Goal: Check status: Check status

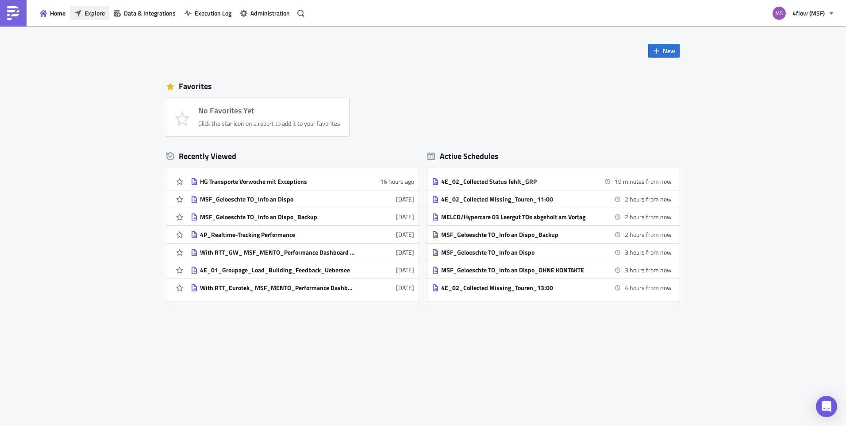
click at [100, 14] on span "Explore" at bounding box center [95, 12] width 20 height 9
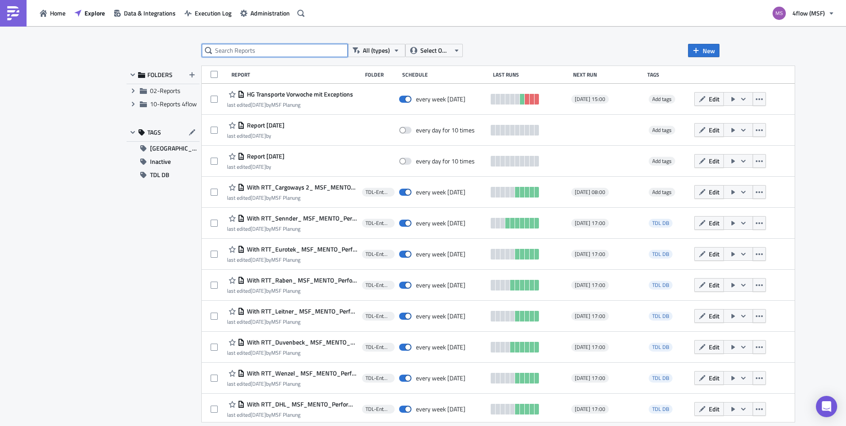
click at [231, 54] on input "text" at bounding box center [275, 50] width 146 height 13
type input "tdl"
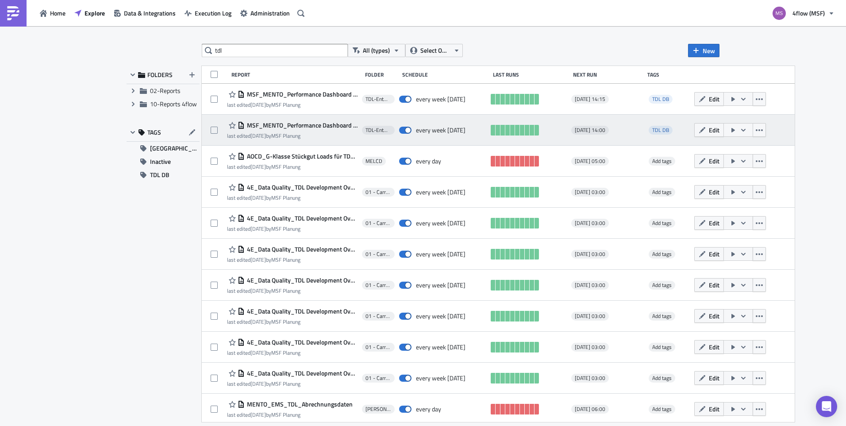
click at [740, 131] on icon "button" at bounding box center [743, 130] width 7 height 7
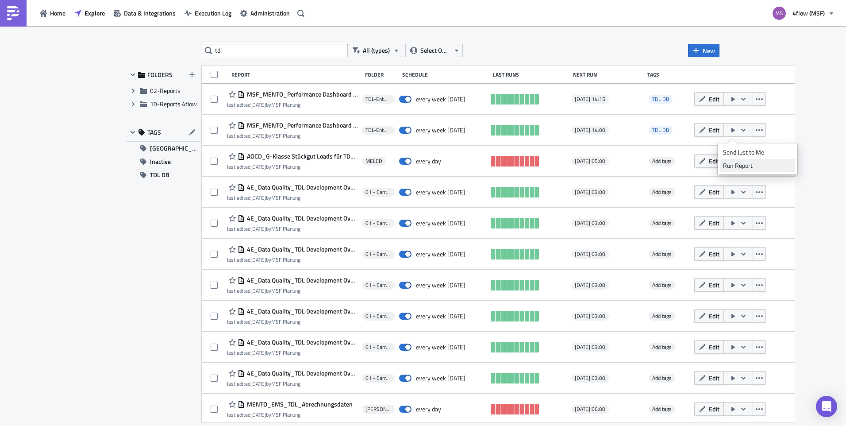
click at [750, 167] on div "Run Report" at bounding box center [757, 165] width 69 height 9
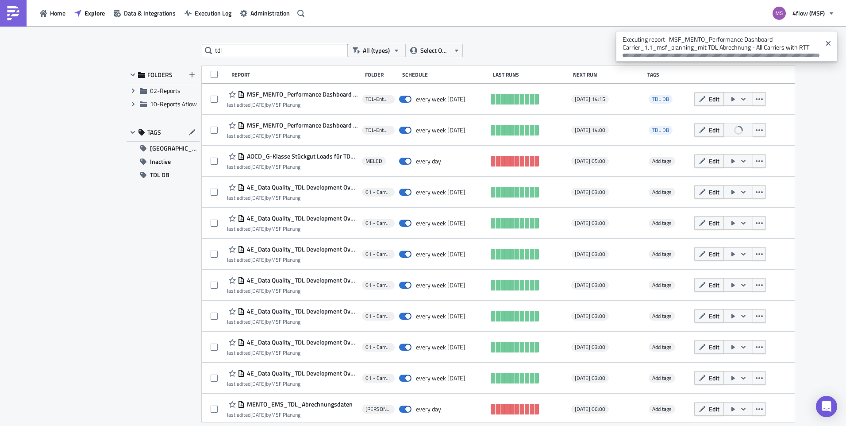
click at [808, 139] on div "tdl All (types) Select Owner New FOLDERS Expand group 02-Reports Expand group 1…" at bounding box center [423, 226] width 846 height 401
click at [830, 43] on icon "Close" at bounding box center [828, 43] width 7 height 7
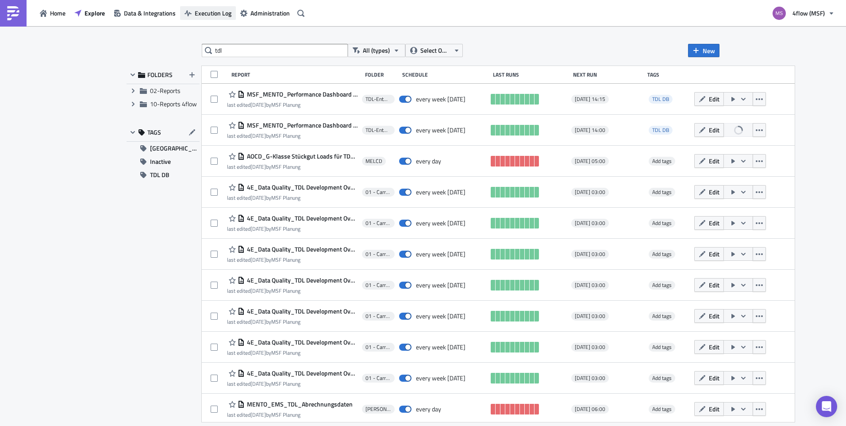
click at [207, 15] on span "Execution Log" at bounding box center [213, 12] width 37 height 9
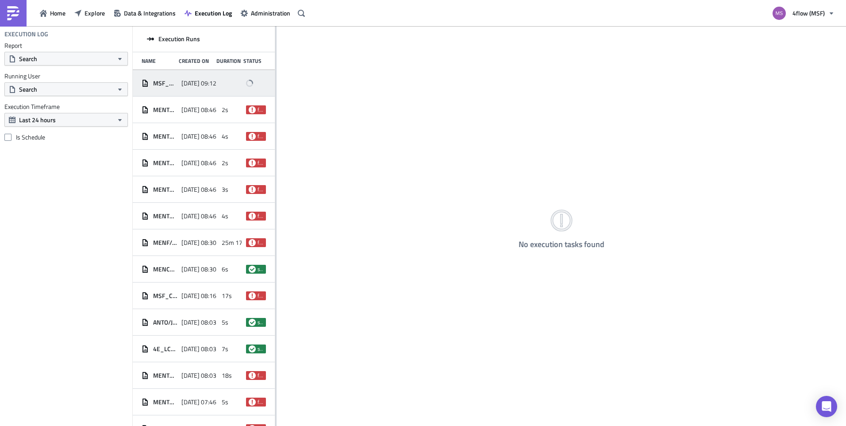
click at [192, 86] on span "[DATE] 09:12" at bounding box center [198, 83] width 35 height 8
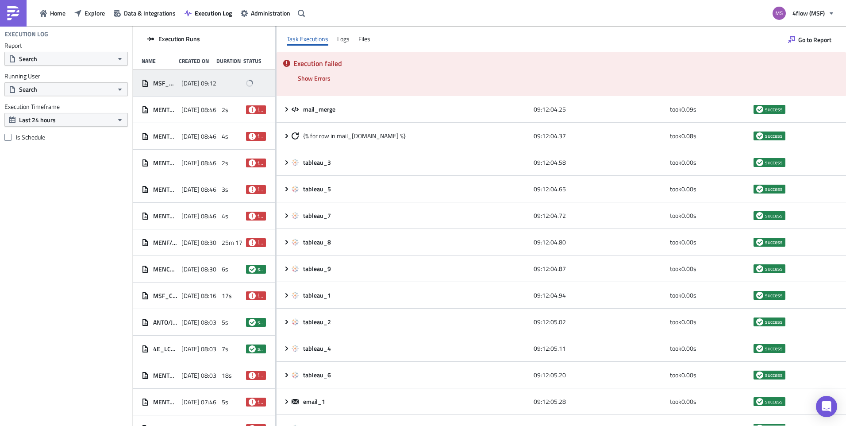
click at [394, 79] on div "Execution failed Show Errors 2025-09-25 09:14:15.54 FAIL signal raised: FAIL('T…" at bounding box center [562, 74] width 570 height 44
click at [211, 77] on div "2025-09-25 09:12" at bounding box center [198, 83] width 35 height 16
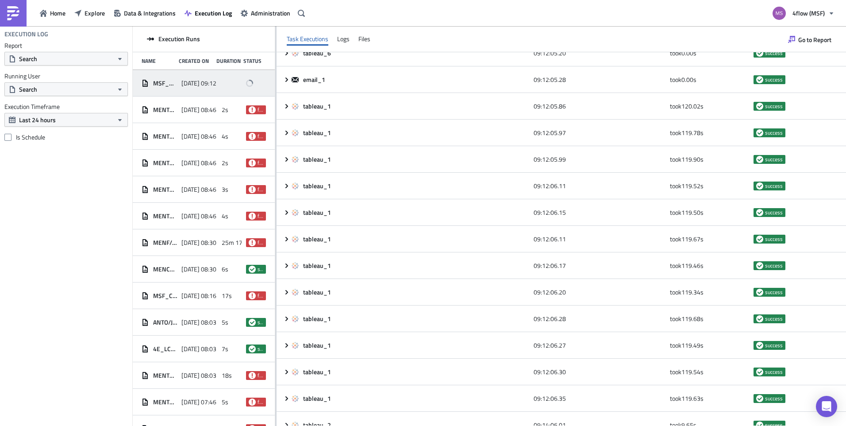
scroll to position [158, 0]
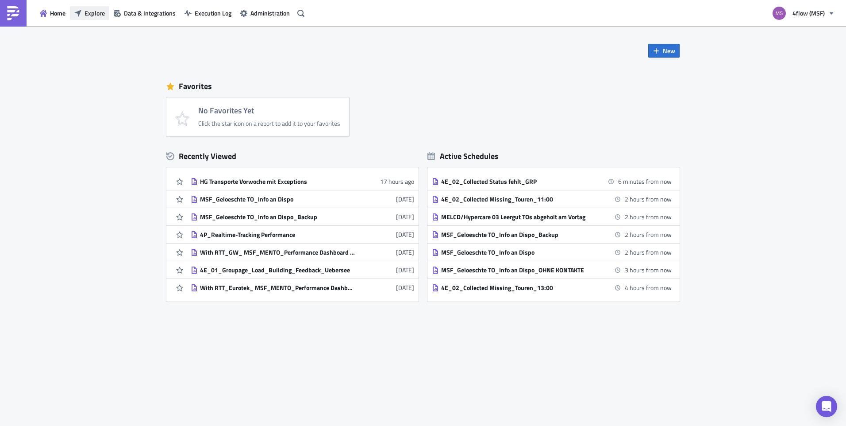
click at [91, 12] on span "Explore" at bounding box center [95, 12] width 20 height 9
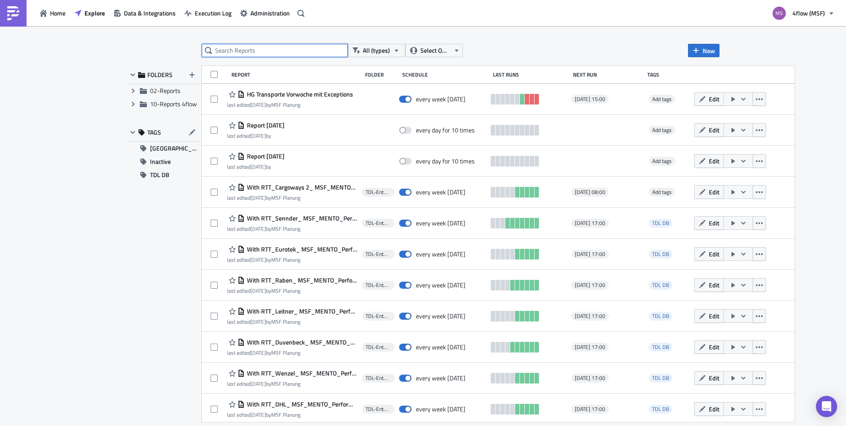
click at [273, 49] on input "text" at bounding box center [275, 50] width 146 height 13
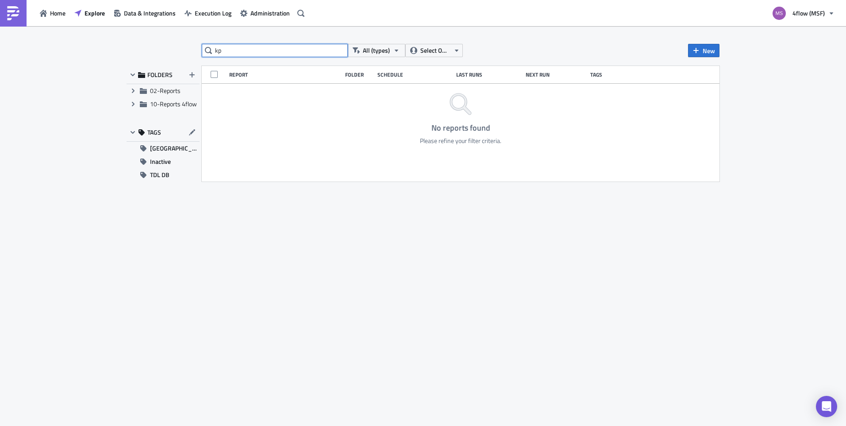
type input "k"
click at [159, 167] on span "Inactive" at bounding box center [160, 161] width 21 height 13
click at [160, 171] on span "TDL DB" at bounding box center [159, 174] width 19 height 13
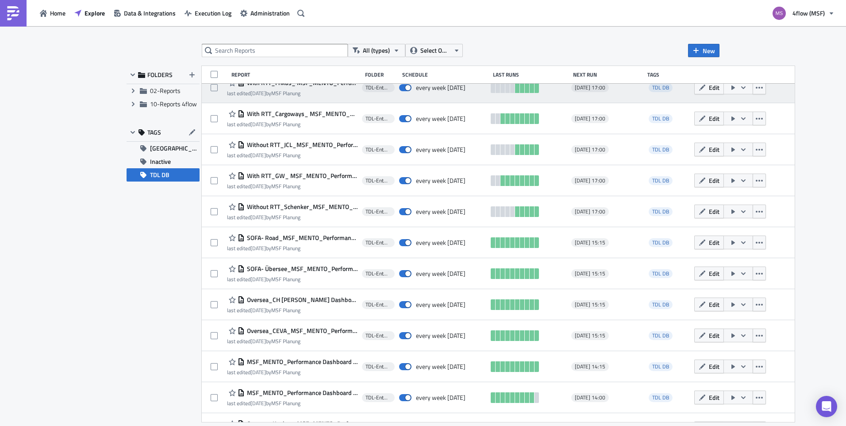
scroll to position [343, 0]
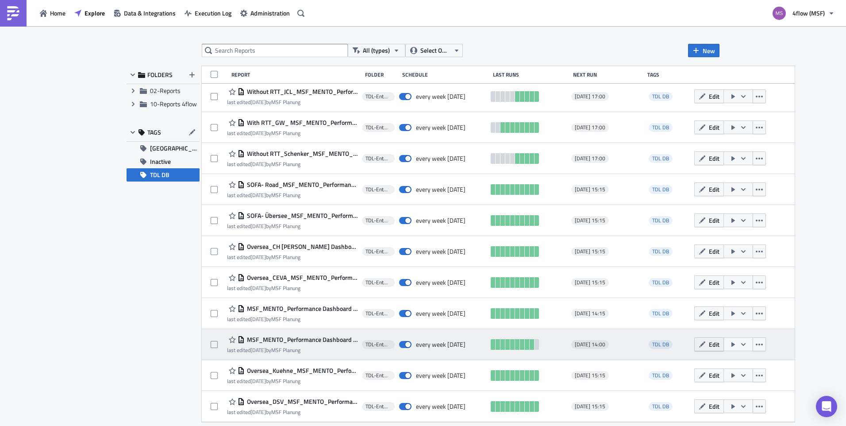
click at [709, 343] on span "Edit" at bounding box center [714, 343] width 11 height 9
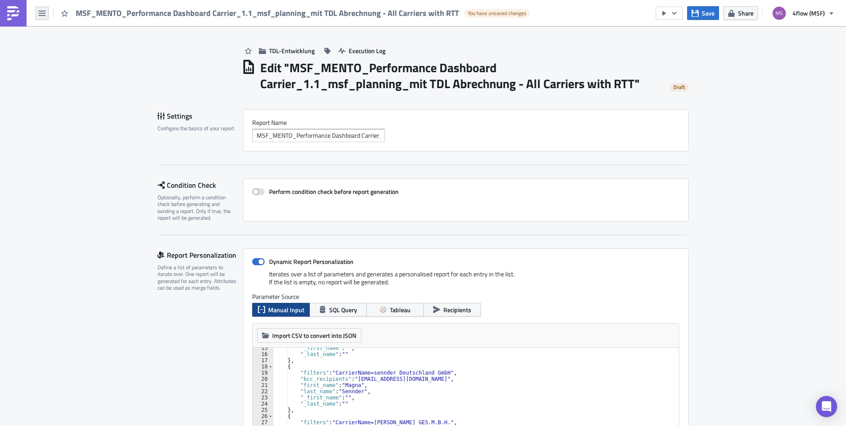
click at [42, 12] on icon "button" at bounding box center [42, 13] width 7 height 7
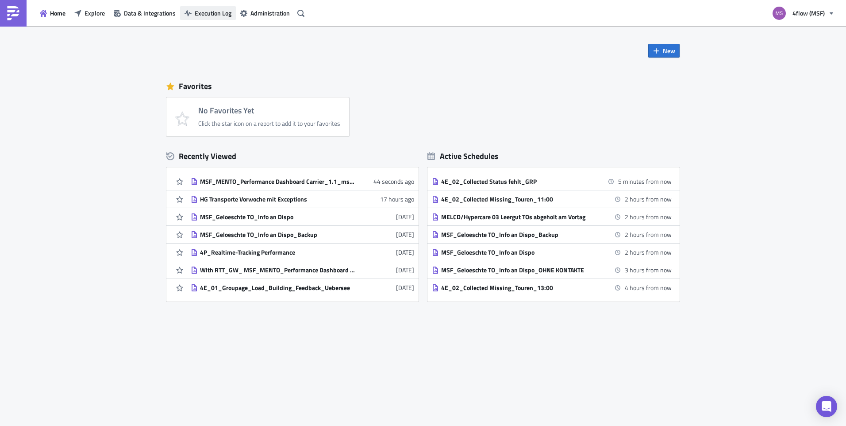
click at [185, 14] on icon "button" at bounding box center [188, 13] width 7 height 6
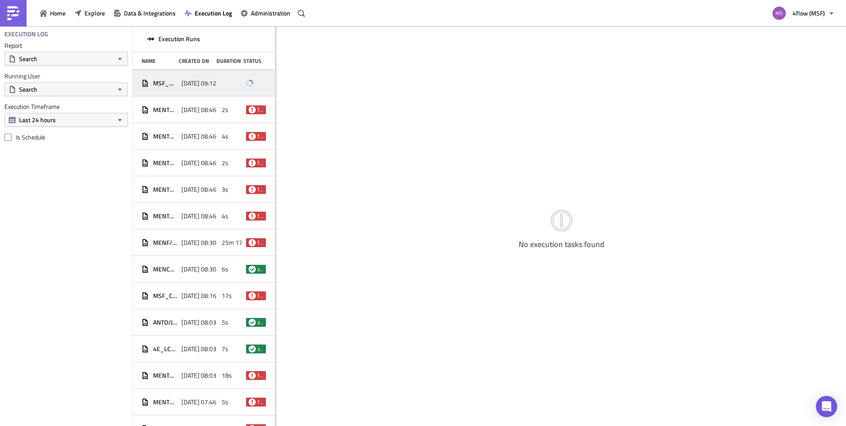
click at [193, 82] on span "[DATE] 09:12" at bounding box center [198, 83] width 35 height 8
click at [543, 284] on div at bounding box center [562, 238] width 570 height 373
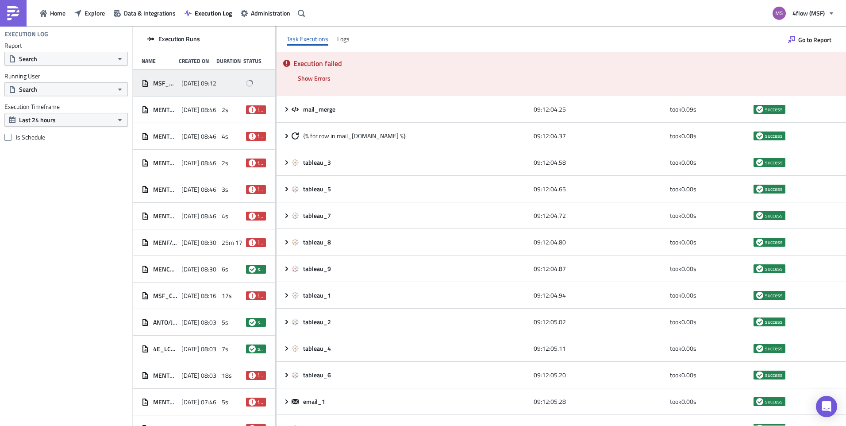
click at [380, 75] on div "Execution failed Show Errors 2025-09-25 09:14:15.54 FAIL signal raised: FAIL('T…" at bounding box center [562, 74] width 570 height 44
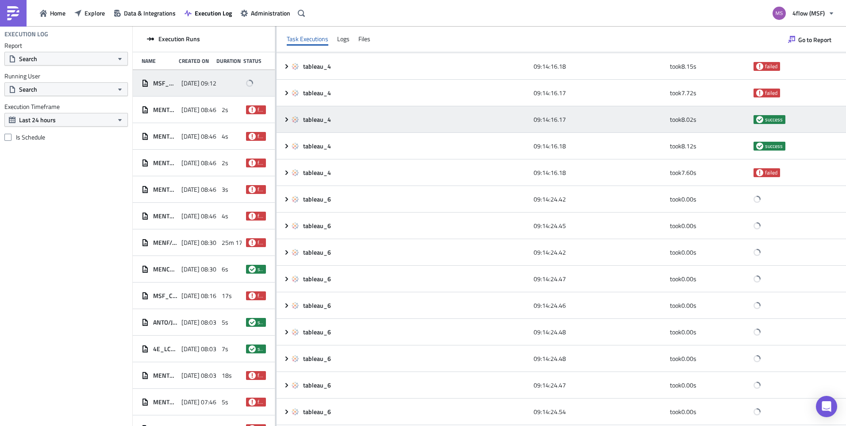
scroll to position [1131, 0]
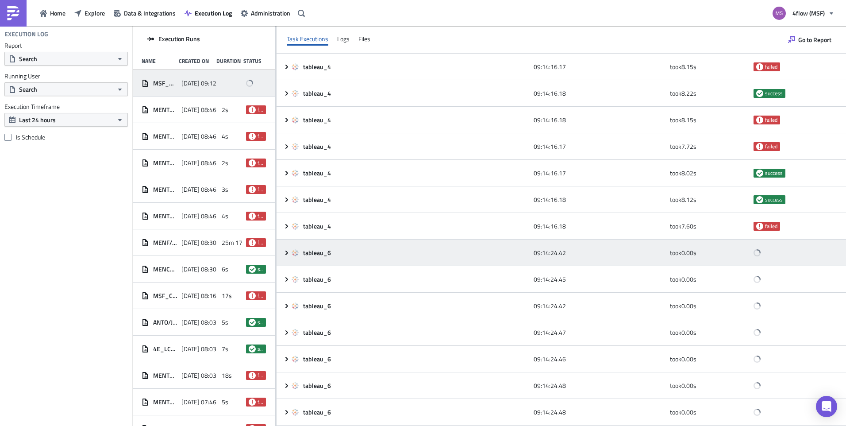
click at [401, 263] on div "tableau_6 09:14:24.42 took 0.00 s" at bounding box center [562, 252] width 570 height 27
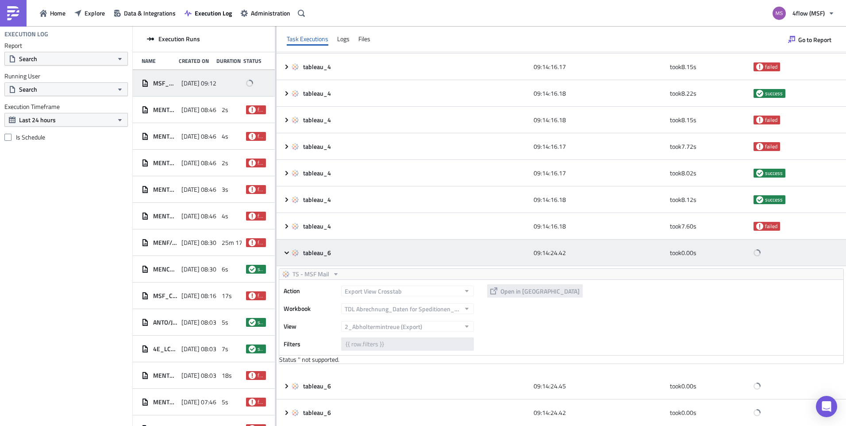
click at [345, 253] on div "tableau_6" at bounding box center [411, 253] width 238 height 8
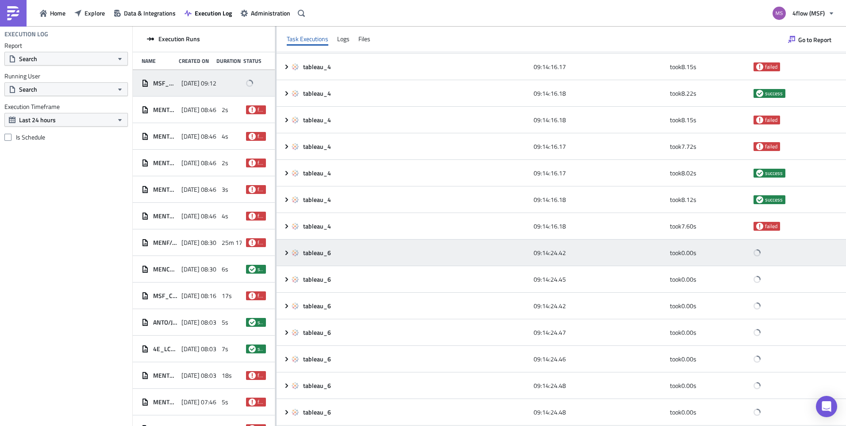
click at [345, 253] on div "tableau_6" at bounding box center [411, 253] width 238 height 8
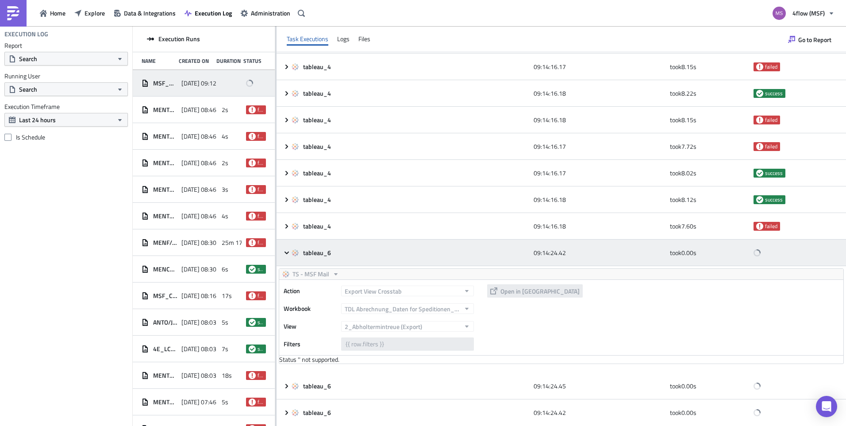
click at [351, 253] on div "tableau_6" at bounding box center [411, 253] width 238 height 8
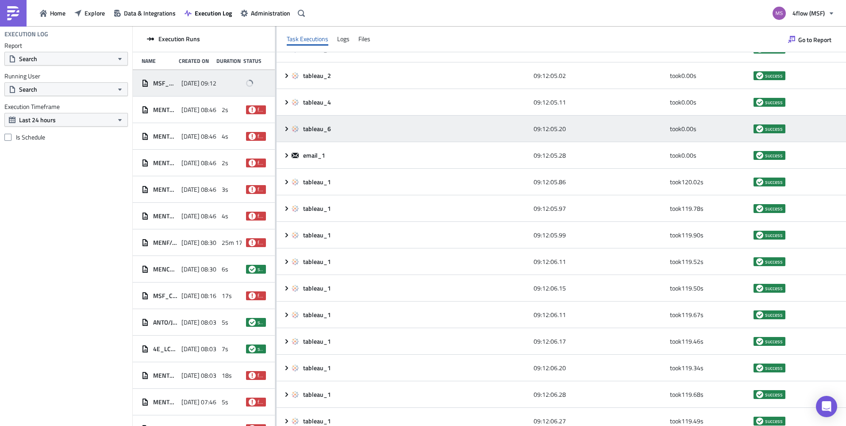
scroll to position [0, 0]
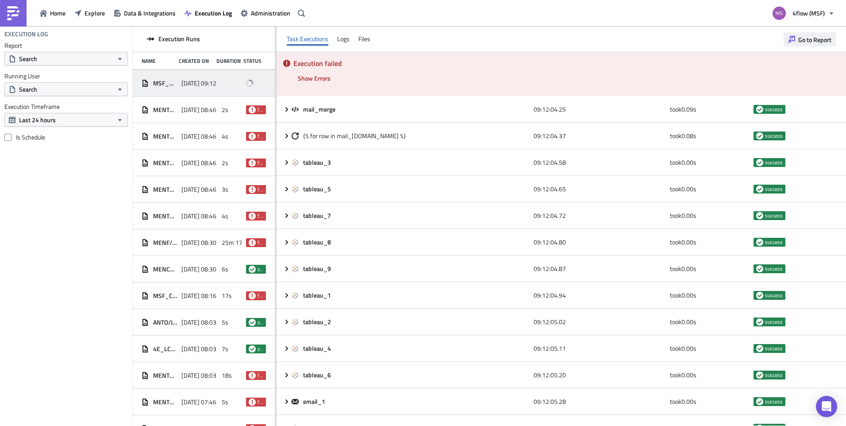
click at [814, 42] on span "Go to Report" at bounding box center [814, 39] width 33 height 9
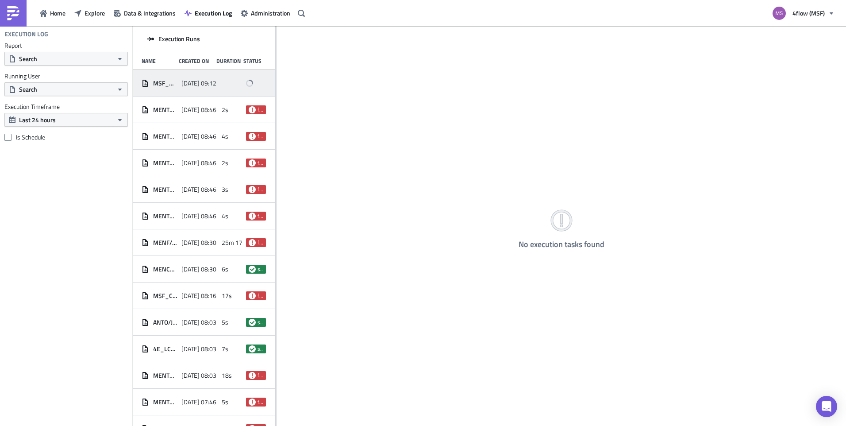
click at [183, 83] on span "[DATE] 09:12" at bounding box center [198, 83] width 35 height 8
drag, startPoint x: 193, startPoint y: 82, endPoint x: 540, endPoint y: 274, distance: 396.2
click at [540, 274] on div at bounding box center [562, 238] width 570 height 373
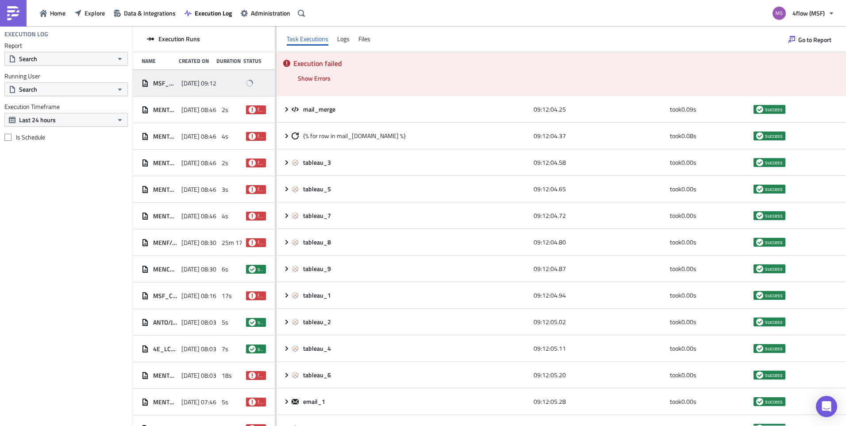
click at [207, 79] on span "2025-09-25 09:12" at bounding box center [198, 83] width 35 height 8
click at [204, 100] on div "MENTO_CMT_11_Dispo_3_TO_Reminder_USA_Air 2025-09-25 08:46 2s failed" at bounding box center [204, 109] width 142 height 27
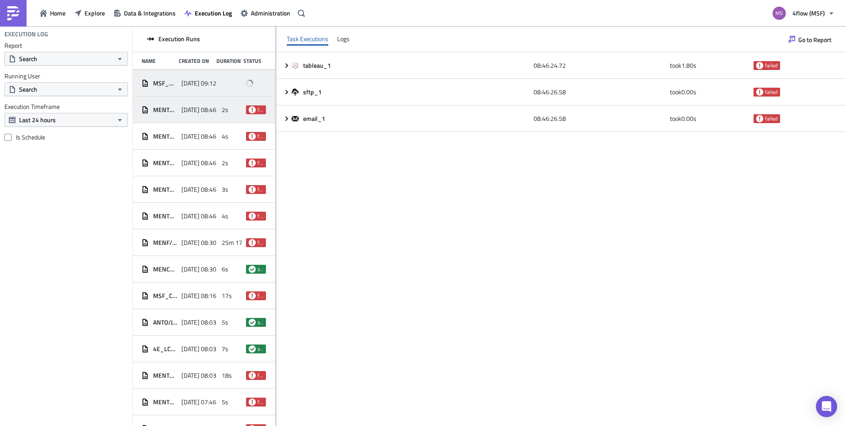
click at [193, 87] on span "[DATE] 09:12" at bounding box center [198, 83] width 35 height 8
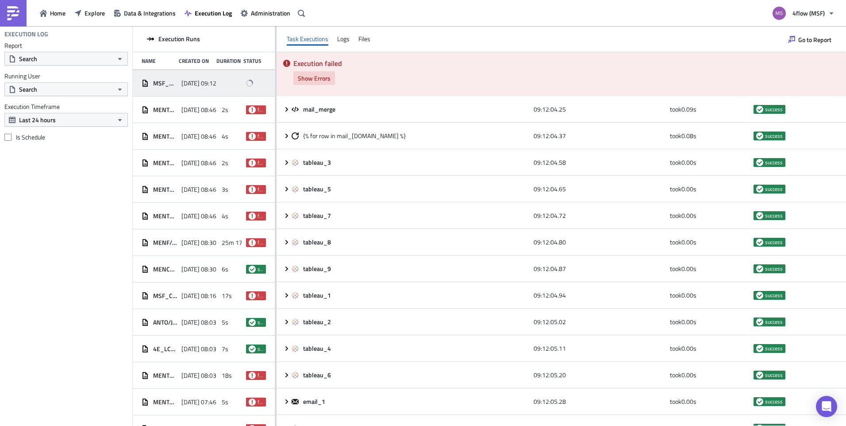
click at [312, 83] on button "Show Errors" at bounding box center [314, 78] width 42 height 14
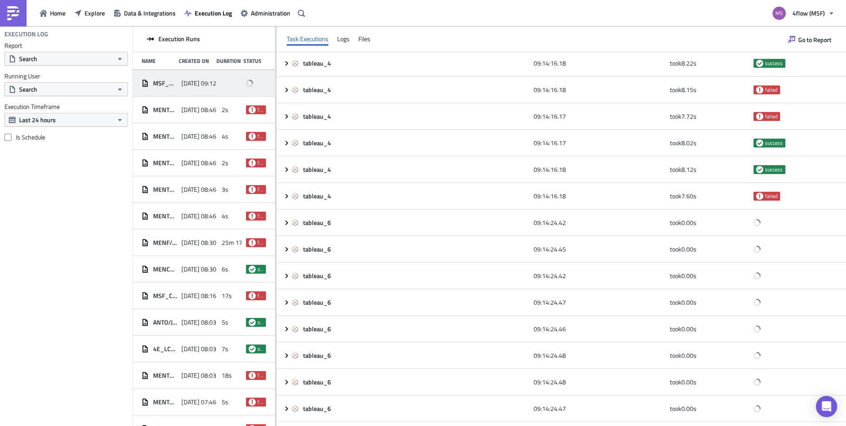
scroll to position [1302, 0]
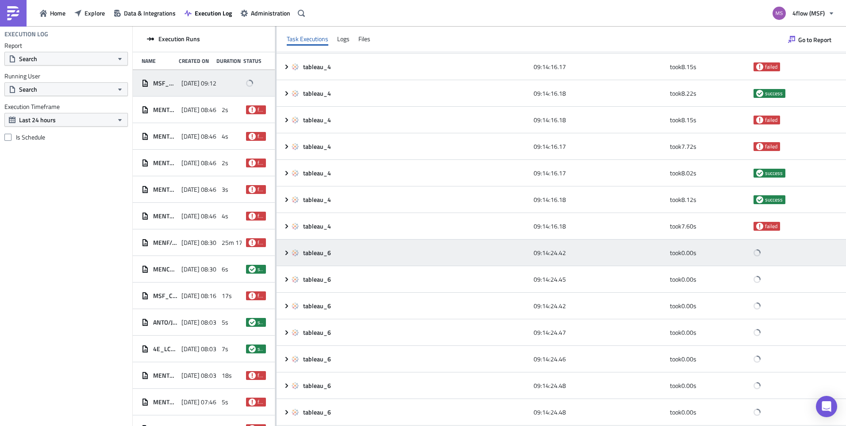
click at [287, 252] on icon at bounding box center [286, 252] width 7 height 7
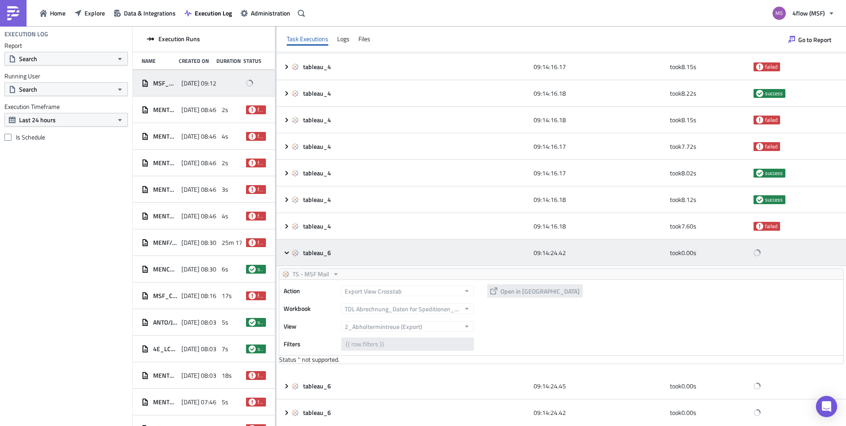
click at [287, 252] on icon at bounding box center [286, 252] width 7 height 7
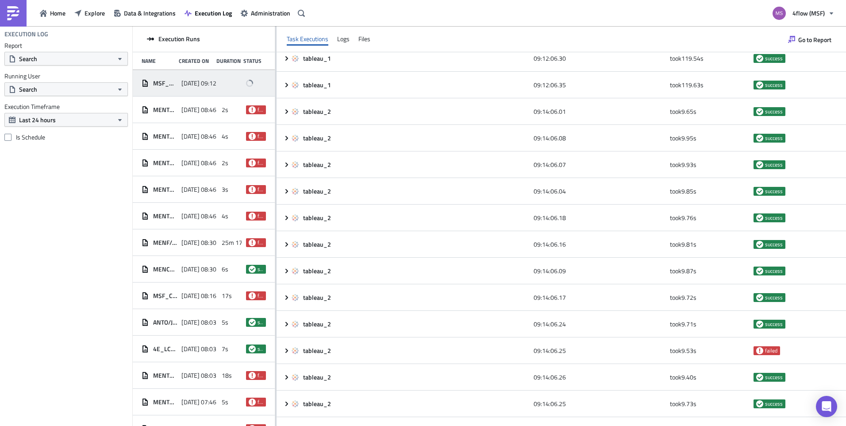
scroll to position [682, 0]
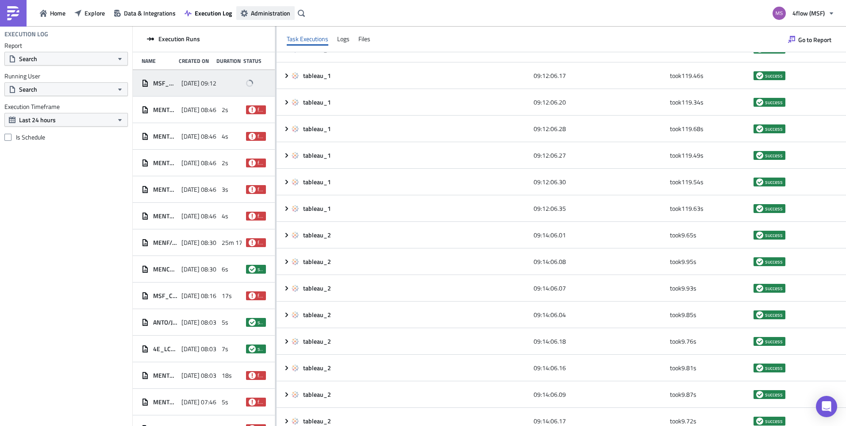
click at [266, 9] on span "Administration" at bounding box center [270, 12] width 39 height 9
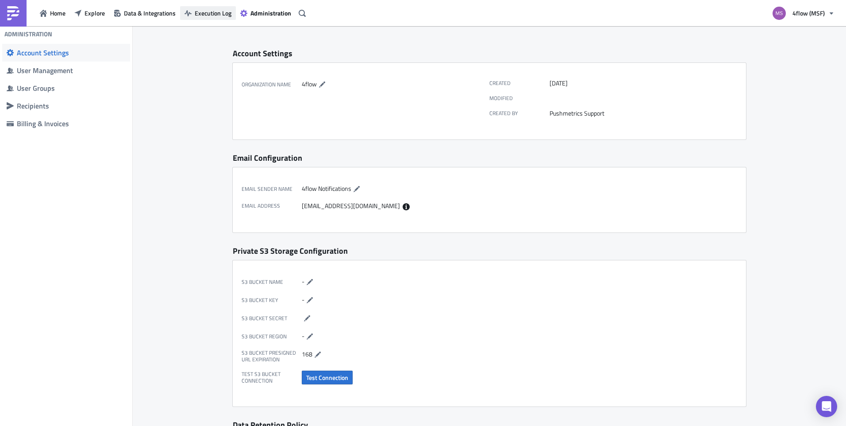
click at [212, 14] on span "Execution Log" at bounding box center [213, 12] width 37 height 9
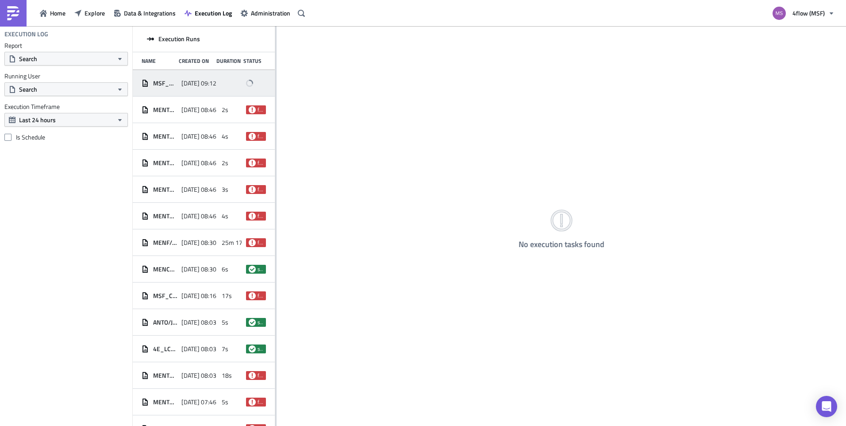
click at [192, 92] on div "MSF_MENTO_Performance Dashboard Carrier_1.1_msf_planning_mit TDL Abrechnung - A…" at bounding box center [204, 83] width 142 height 27
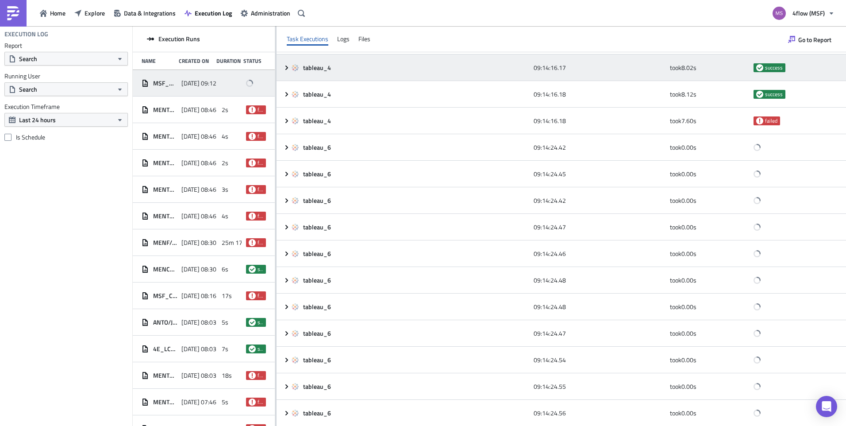
scroll to position [1239, 0]
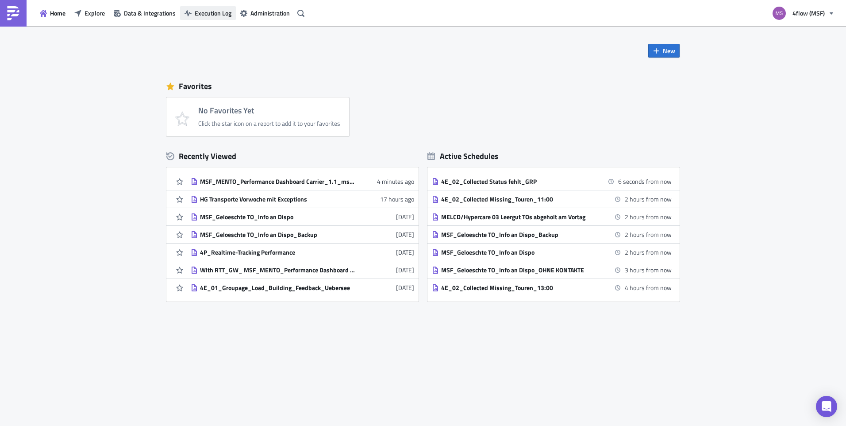
click at [192, 16] on button "Execution Log" at bounding box center [208, 13] width 56 height 14
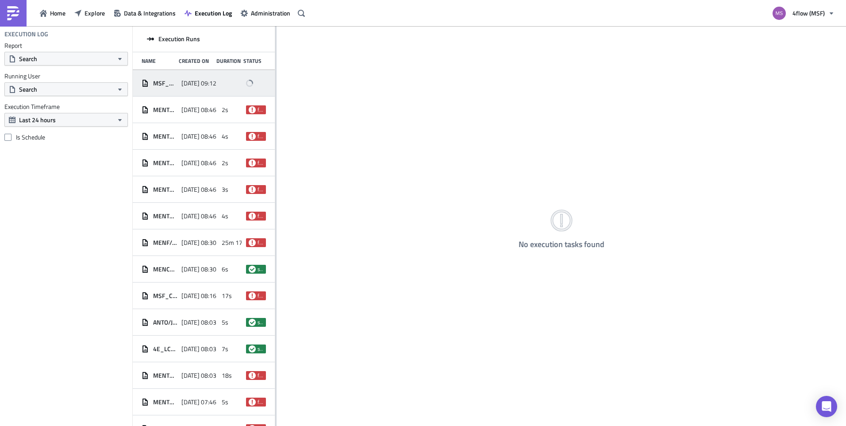
click at [195, 87] on div "[DATE] 09:12" at bounding box center [198, 83] width 35 height 16
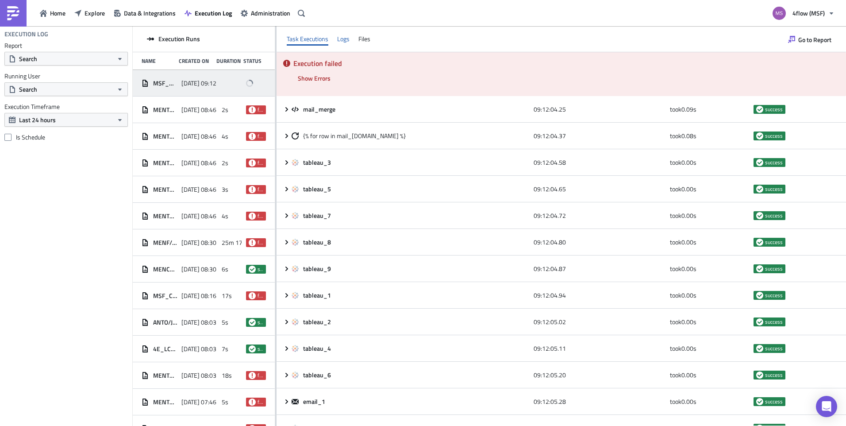
click at [343, 40] on div "Logs" at bounding box center [343, 38] width 12 height 13
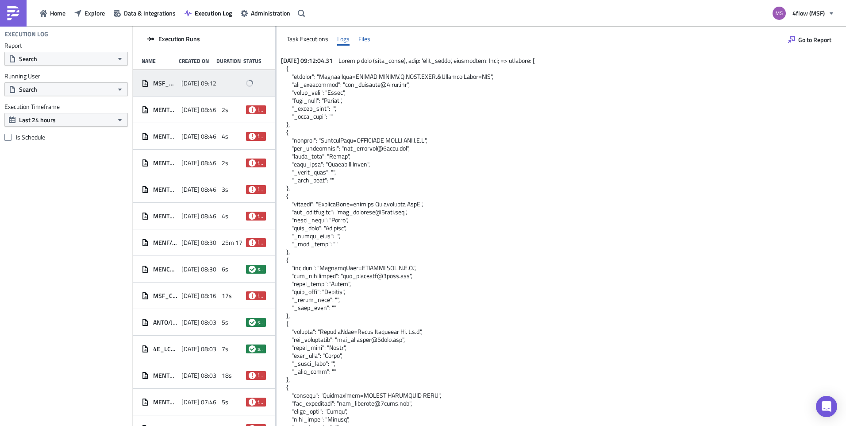
click at [363, 39] on div "Files" at bounding box center [364, 38] width 12 height 13
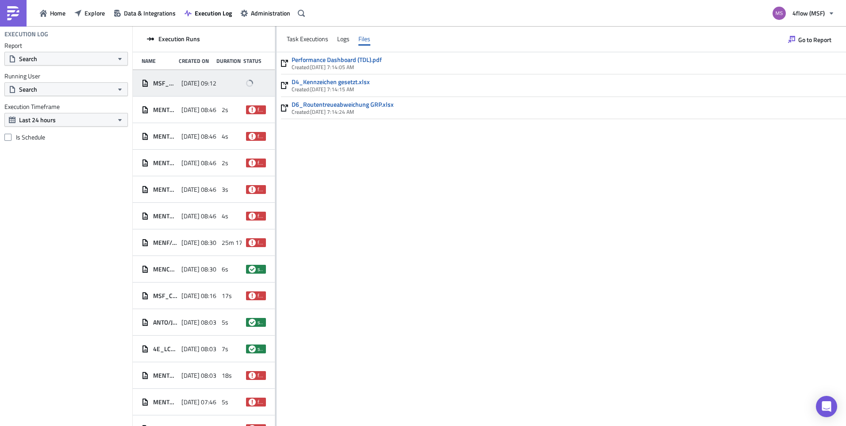
click at [335, 43] on div "Task Executions Logs Files" at bounding box center [562, 39] width 570 height 26
click at [338, 43] on div "Logs" at bounding box center [343, 38] width 12 height 13
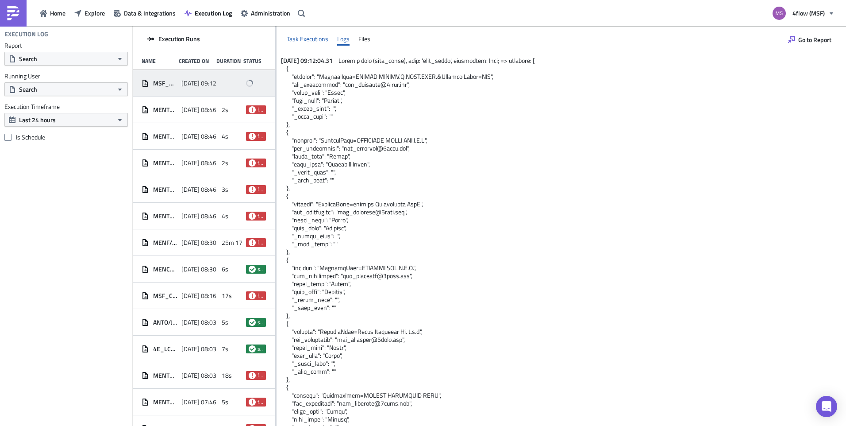
click at [312, 40] on div "Task Executions" at bounding box center [308, 38] width 42 height 13
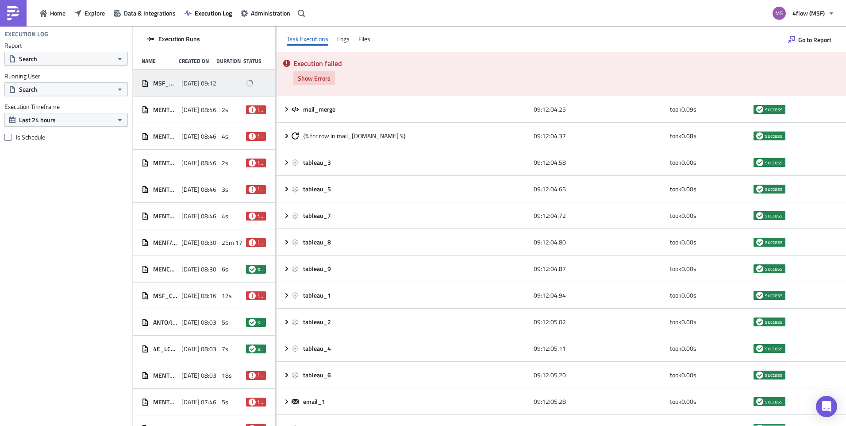
click at [304, 76] on span "Show Errors" at bounding box center [314, 77] width 33 height 9
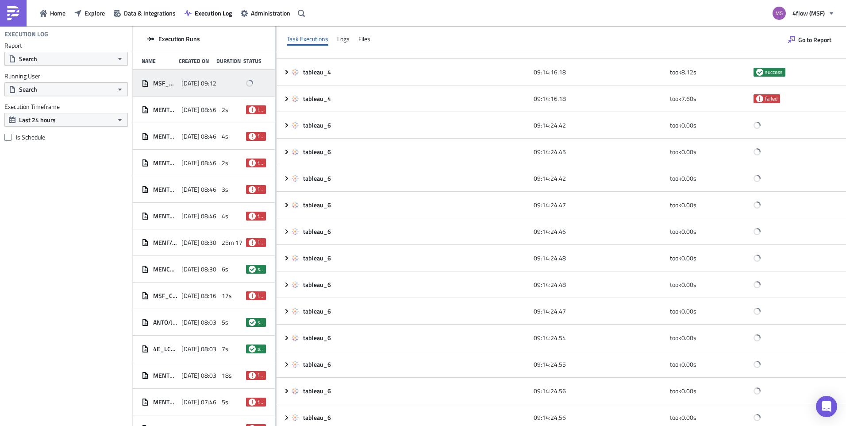
scroll to position [1435, 0]
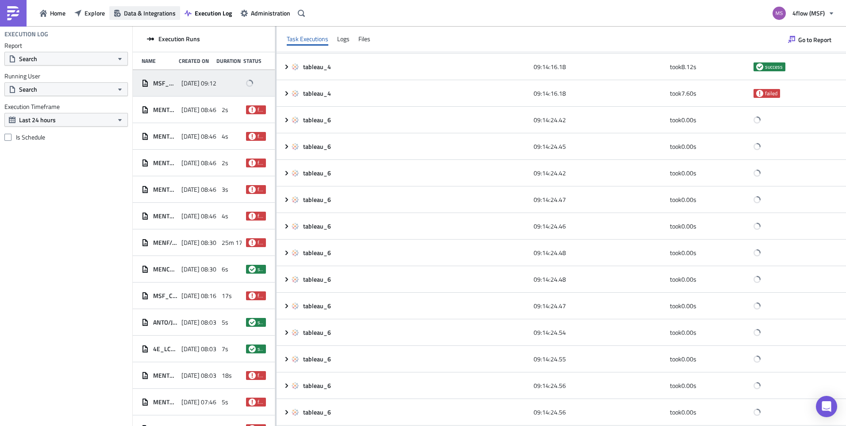
click at [165, 17] on span "Data & Integrations" at bounding box center [150, 12] width 52 height 9
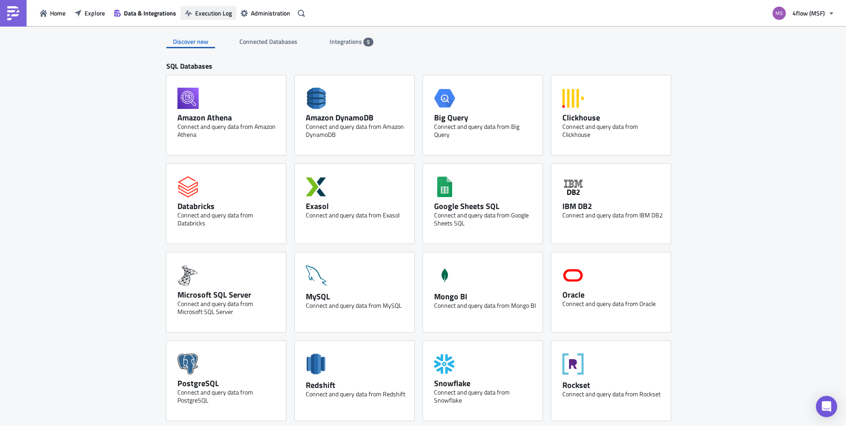
click at [207, 17] on span "Execution Log" at bounding box center [213, 12] width 37 height 9
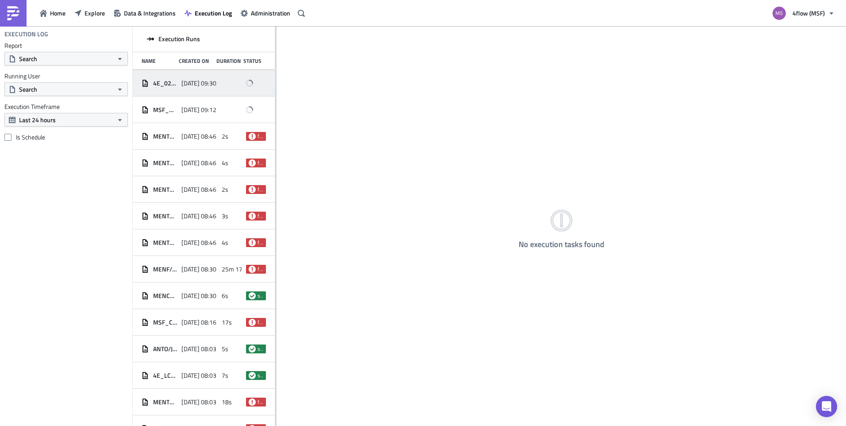
click at [174, 85] on span "4E_02_Collected Status fehlt_GRP" at bounding box center [165, 83] width 24 height 8
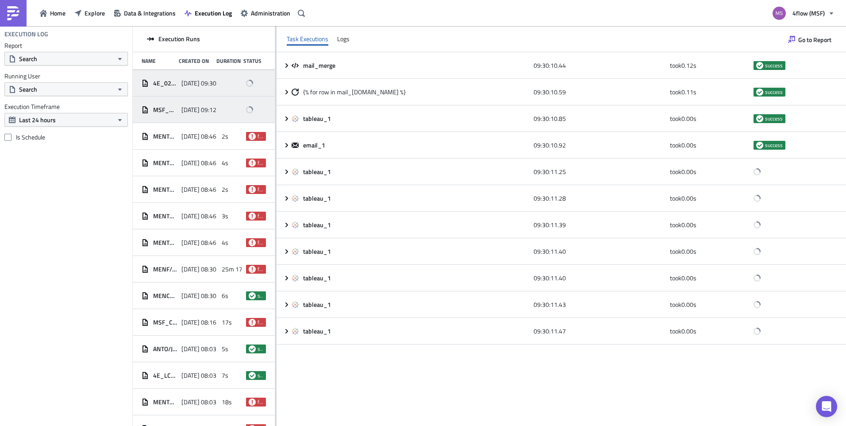
click at [173, 110] on span "MSF_MENTO_Performance Dashboard Carrier_1.1_msf_planning_mit TDL Abrechnung - A…" at bounding box center [165, 110] width 24 height 8
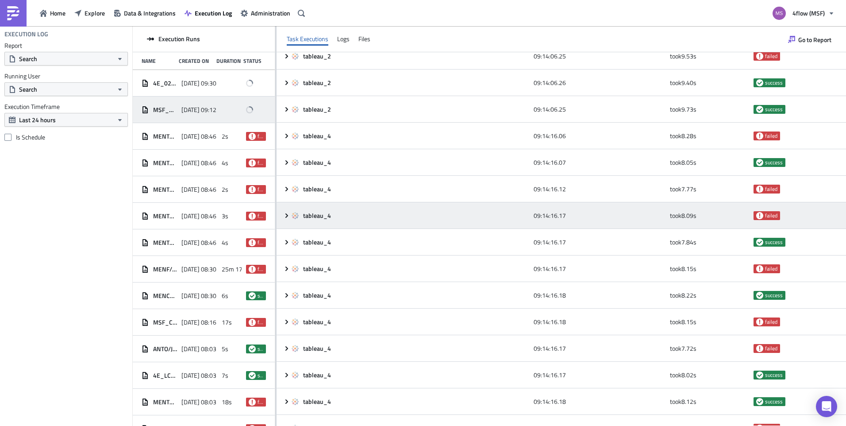
scroll to position [1239, 0]
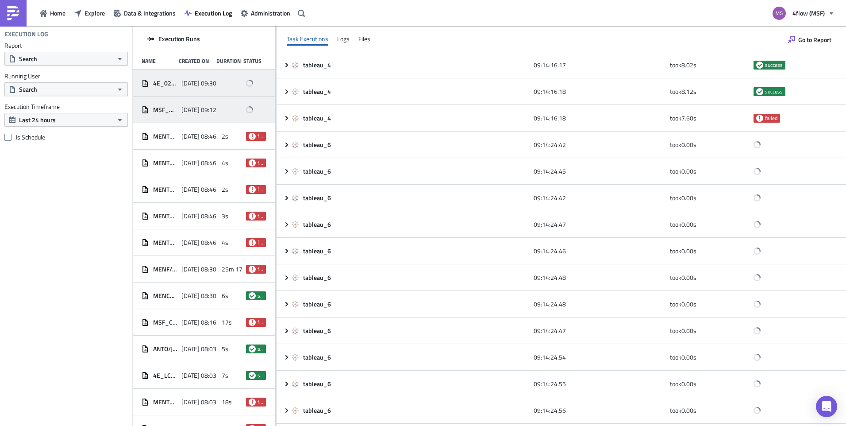
click at [199, 93] on div "4E_02_Collected Status fehlt_GRP 2025-09-25 09:30" at bounding box center [204, 83] width 142 height 27
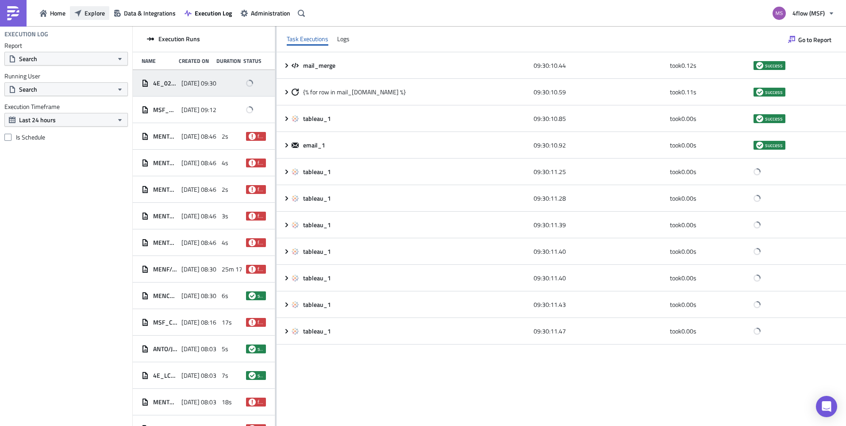
click at [94, 12] on span "Explore" at bounding box center [95, 12] width 20 height 9
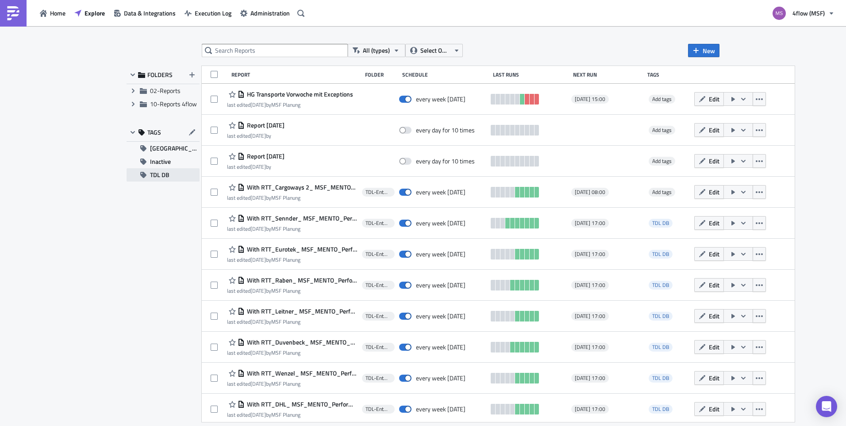
click at [164, 170] on span "TDL DB" at bounding box center [159, 174] width 19 height 13
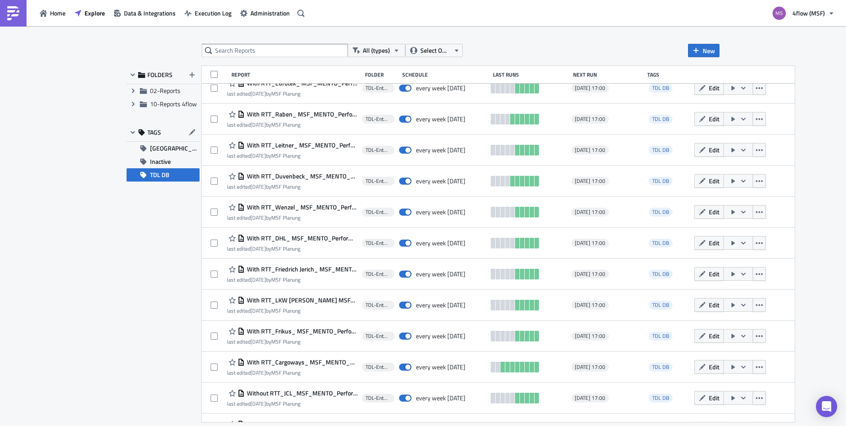
scroll to position [149, 0]
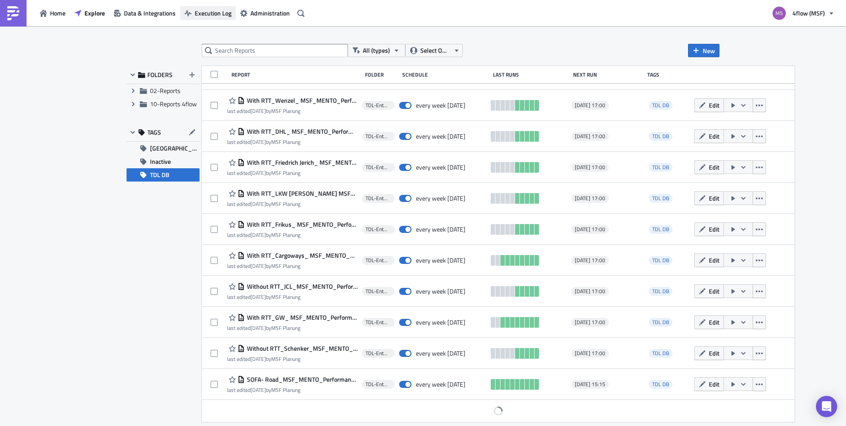
click at [212, 14] on span "Execution Log" at bounding box center [213, 12] width 37 height 9
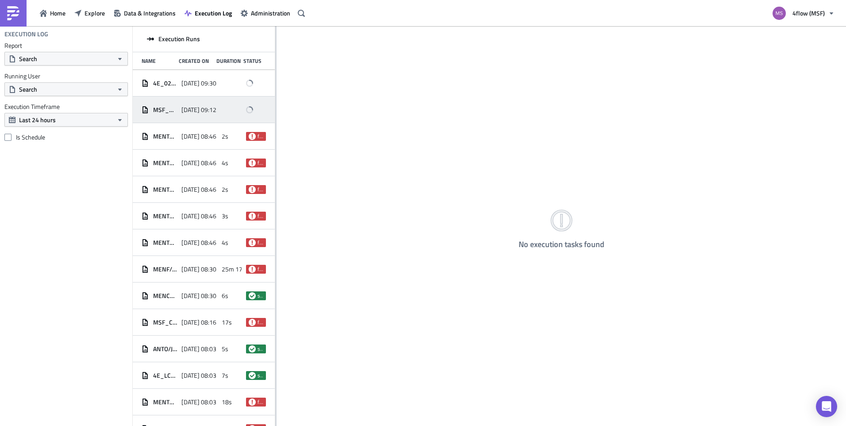
click at [180, 100] on div "MSF_MENTO_Performance Dashboard Carrier_1.1_msf_planning_mit TDL Abrechnung - A…" at bounding box center [204, 109] width 142 height 27
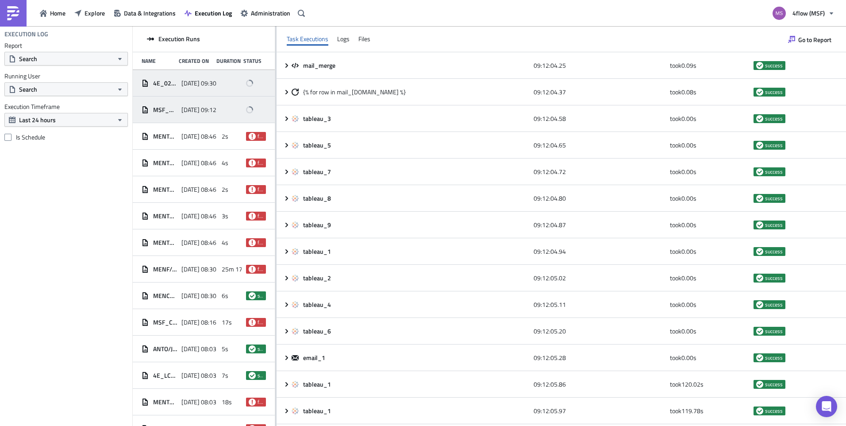
click at [206, 84] on span "[DATE] 09:30" at bounding box center [198, 83] width 35 height 8
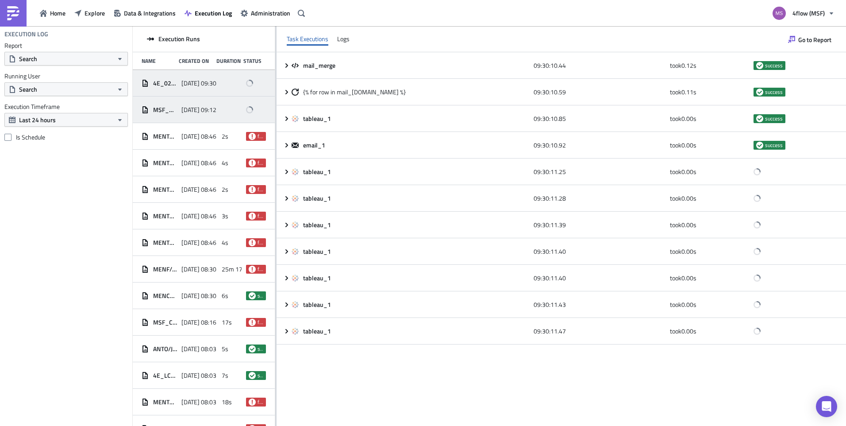
click at [193, 104] on div "[DATE] 09:12" at bounding box center [198, 110] width 35 height 16
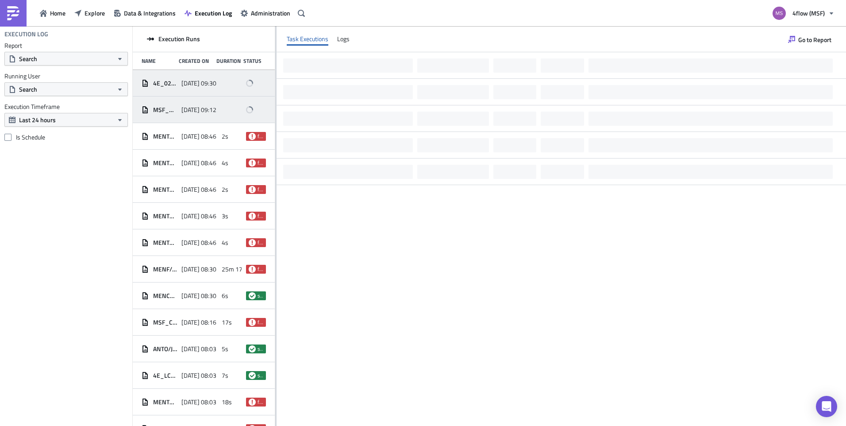
click at [167, 81] on span "4E_02_Collected Status fehlt_GRP" at bounding box center [165, 83] width 24 height 8
click at [204, 116] on div "[DATE] 09:12" at bounding box center [198, 110] width 35 height 16
drag, startPoint x: 91, startPoint y: 6, endPoint x: 103, endPoint y: 8, distance: 11.6
click at [91, 6] on button "Explore" at bounding box center [89, 13] width 39 height 14
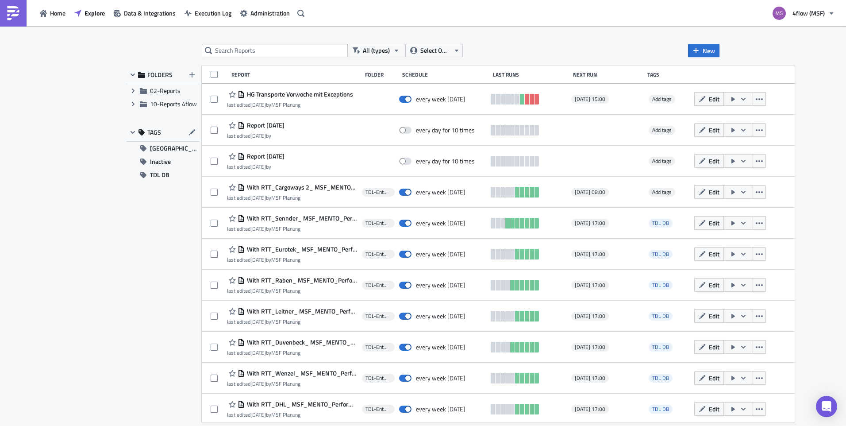
click at [103, 254] on div "All (types) Select Owner New FOLDERS Expand group 02-Reports Expand group 10-Re…" at bounding box center [423, 226] width 846 height 401
click at [169, 174] on span "TDL DB" at bounding box center [159, 174] width 19 height 13
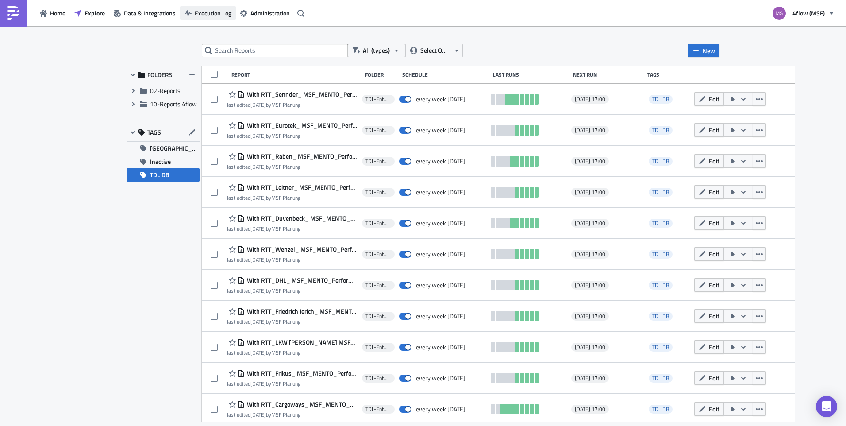
click at [197, 13] on span "Execution Log" at bounding box center [213, 12] width 37 height 9
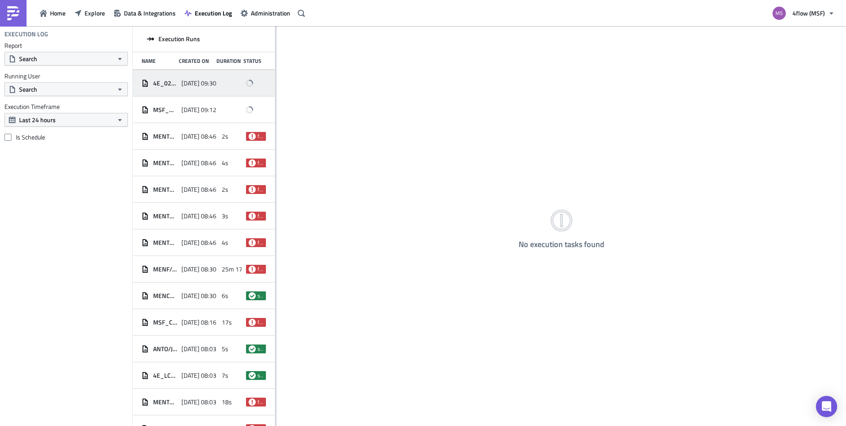
click at [188, 92] on div "4E_02_Collected Status fehlt_GRP 2025-09-25 09:30" at bounding box center [204, 83] width 142 height 27
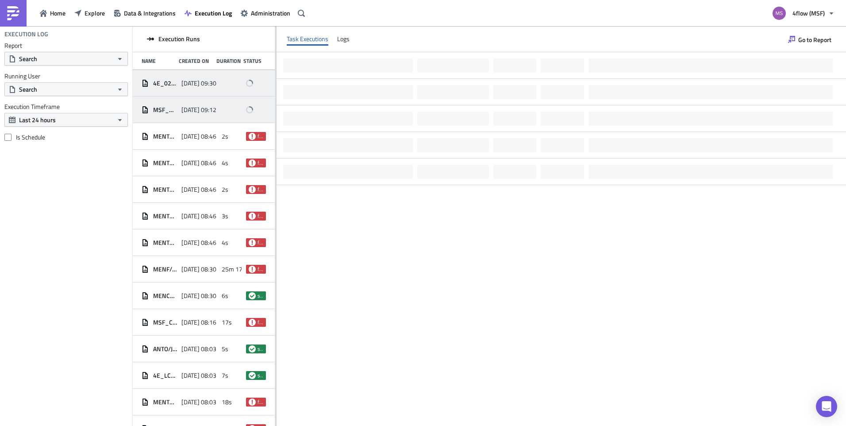
click at [222, 117] on div at bounding box center [232, 110] width 20 height 16
click at [203, 82] on span "[DATE] 09:30" at bounding box center [198, 83] width 35 height 8
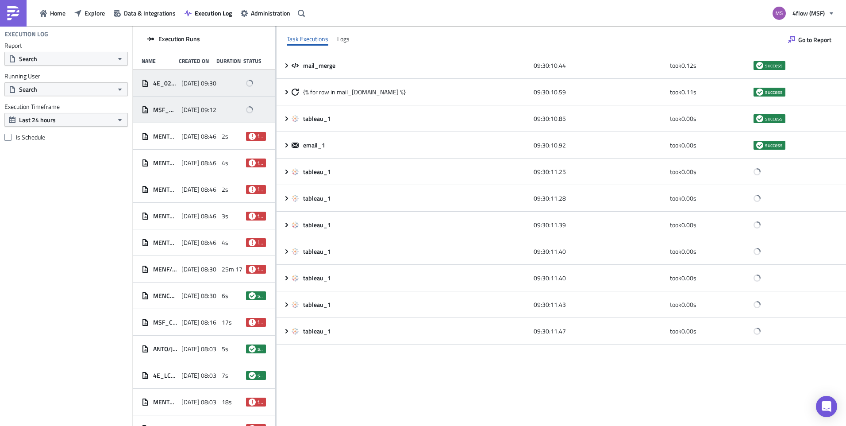
click at [193, 104] on div "[DATE] 09:12" at bounding box center [198, 110] width 35 height 16
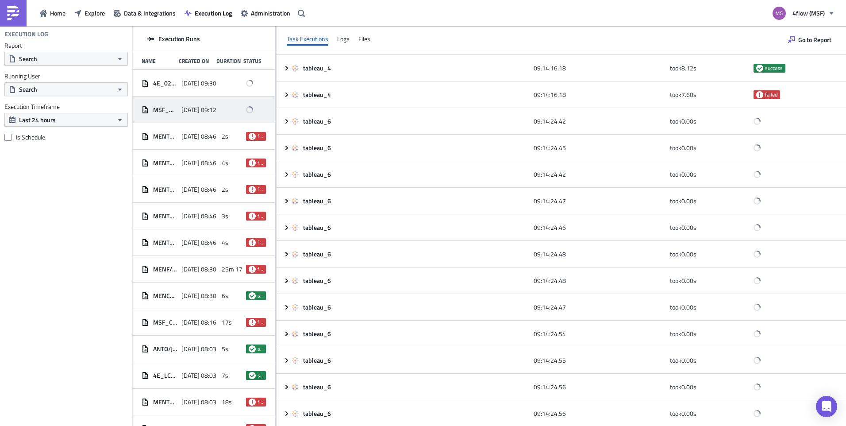
scroll to position [1220, 0]
click at [186, 85] on span "[DATE] 09:30" at bounding box center [198, 83] width 35 height 8
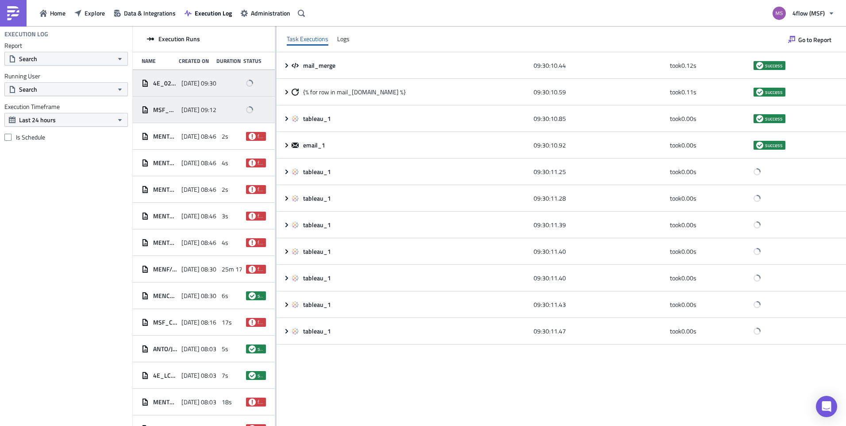
click at [190, 109] on span "[DATE] 09:12" at bounding box center [198, 110] width 35 height 8
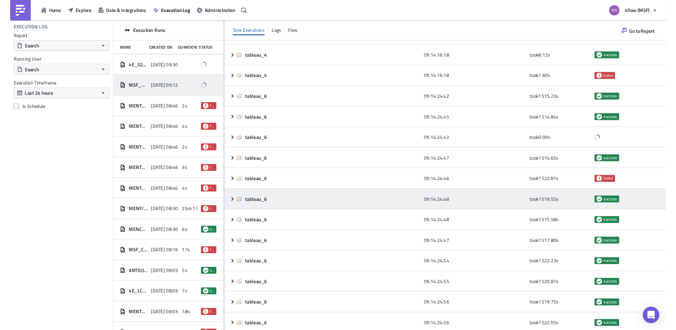
scroll to position [1264, 0]
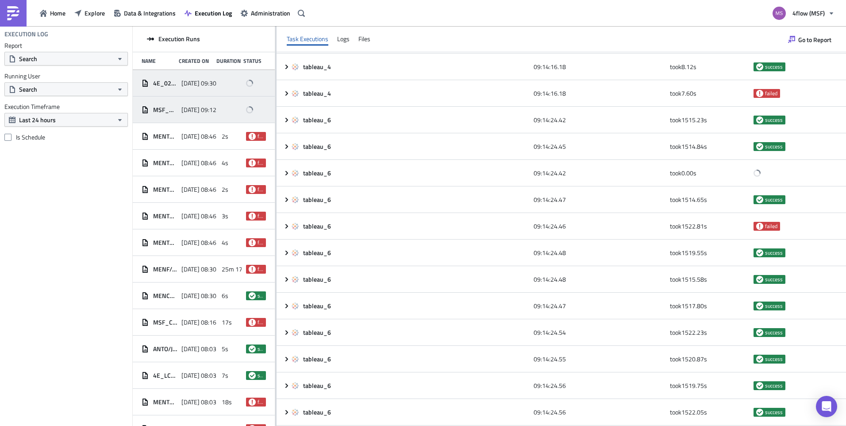
click at [202, 86] on span "[DATE] 09:30" at bounding box center [198, 83] width 35 height 8
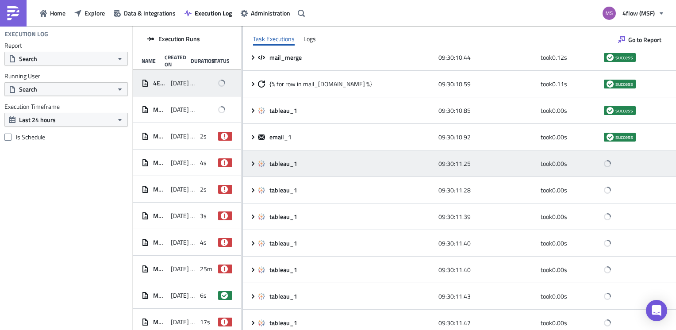
scroll to position [14, 0]
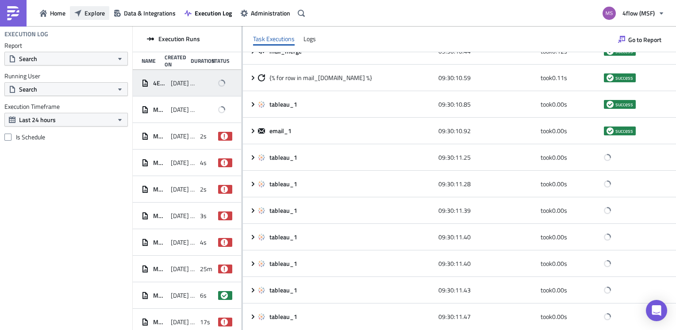
click at [83, 12] on button "Explore" at bounding box center [89, 13] width 39 height 14
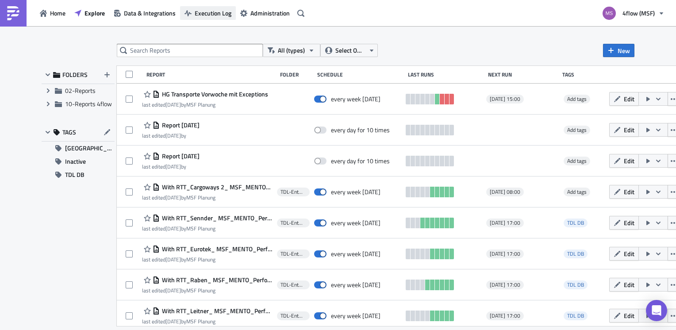
click at [209, 10] on span "Execution Log" at bounding box center [213, 12] width 37 height 9
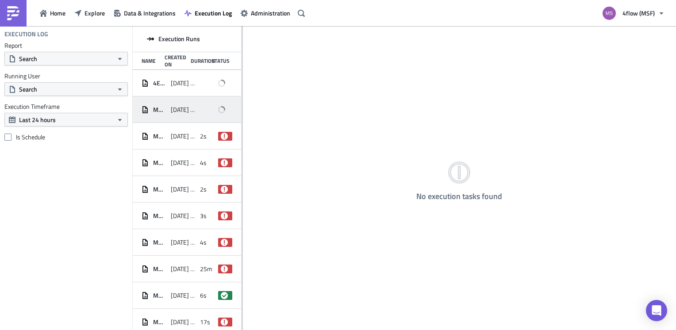
click at [177, 98] on div "MSF_MENTO_Performance Dashboard Carrier_1.1_msf_planning_mit TDL Abrechnung - A…" at bounding box center [187, 109] width 108 height 27
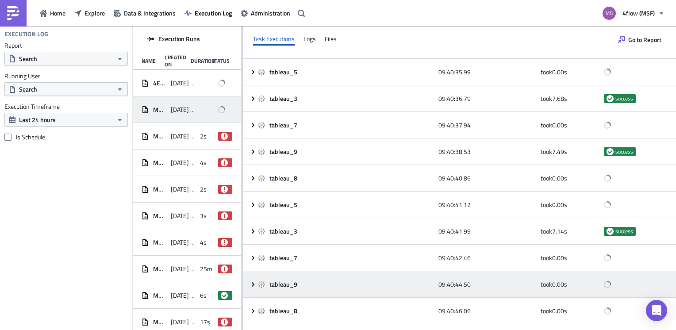
scroll to position [2873, 0]
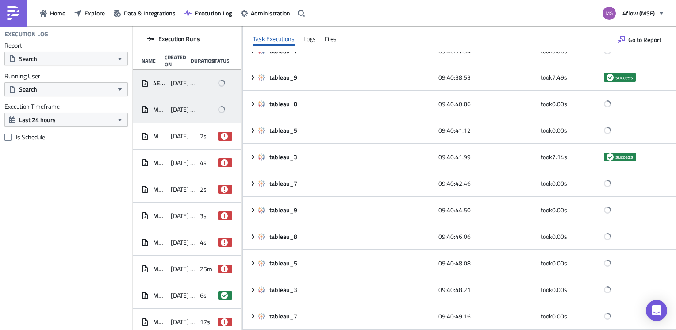
click at [171, 84] on span "[DATE] 09:30" at bounding box center [183, 83] width 25 height 8
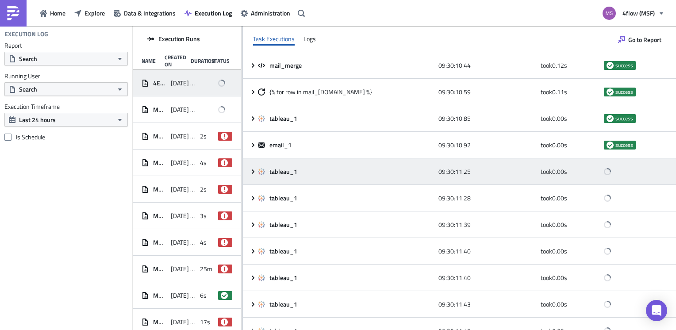
scroll to position [14, 0]
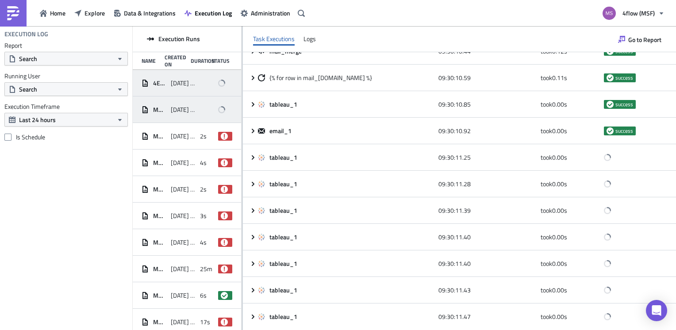
click at [185, 108] on span "[DATE] 09:12" at bounding box center [183, 110] width 25 height 8
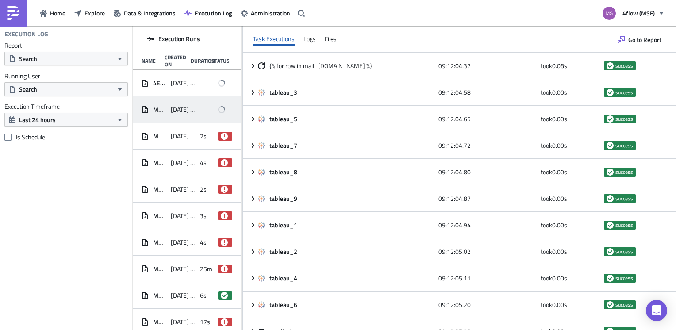
scroll to position [0, 0]
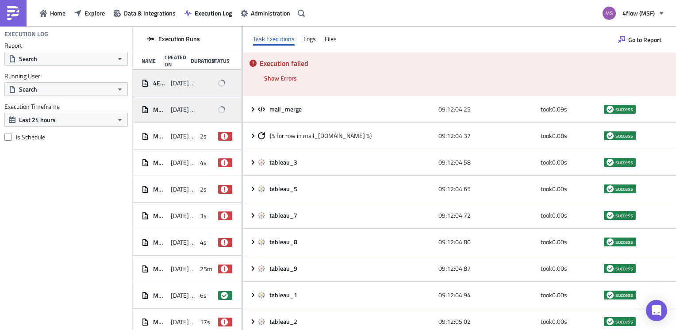
click at [179, 79] on span "[DATE] 09:30" at bounding box center [183, 83] width 25 height 8
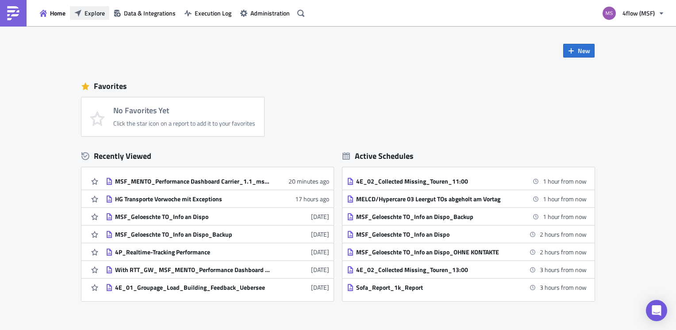
click at [98, 18] on button "Explore" at bounding box center [89, 13] width 39 height 14
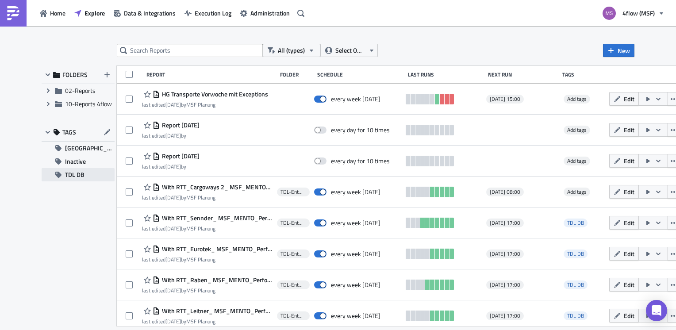
click at [84, 171] on span "TDL DB" at bounding box center [74, 174] width 19 height 13
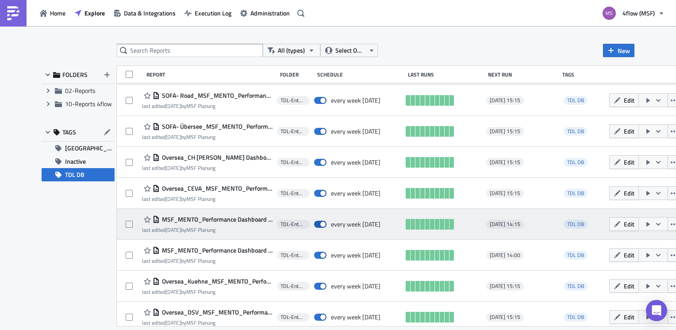
scroll to position [439, 0]
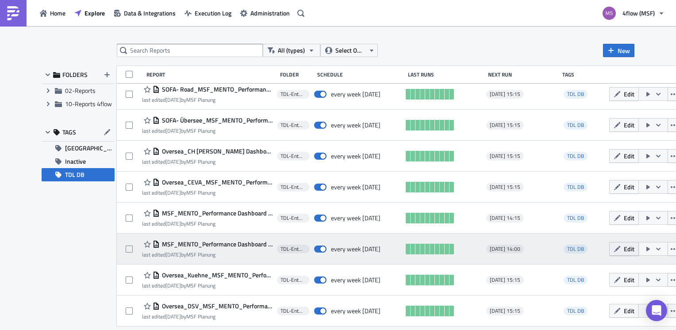
click at [611, 253] on button "Edit" at bounding box center [624, 249] width 30 height 14
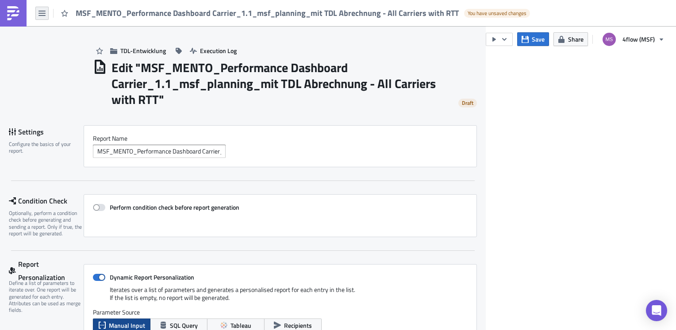
click at [46, 15] on button "button" at bounding box center [41, 13] width 13 height 13
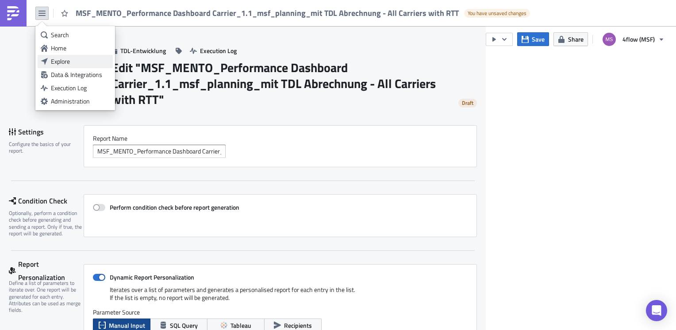
click at [66, 61] on div "Explore" at bounding box center [80, 61] width 59 height 9
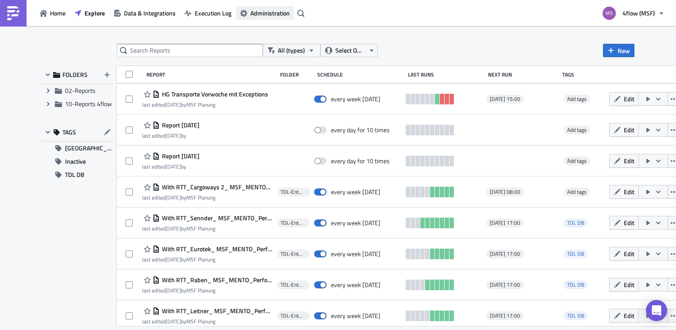
click at [244, 9] on button "Administration" at bounding box center [265, 13] width 58 height 14
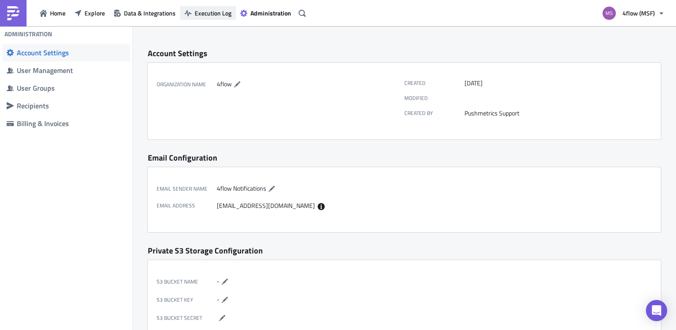
click at [214, 10] on span "Execution Log" at bounding box center [213, 12] width 37 height 9
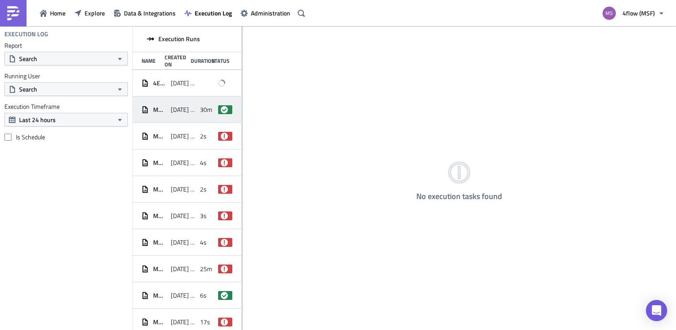
click at [193, 113] on div "MSF_MENTO_Performance Dashboard Carrier_1.1_msf_planning_mit TDL Abrechnung - A…" at bounding box center [187, 109] width 108 height 27
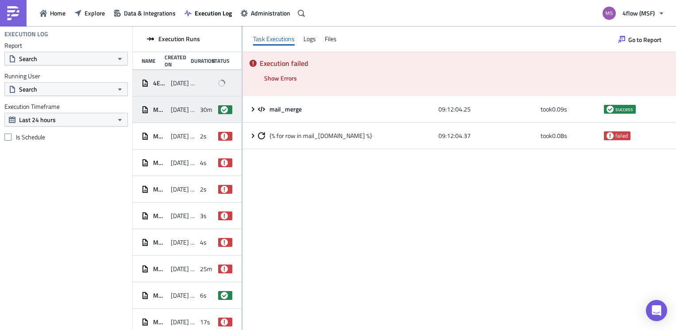
click at [171, 81] on span "[DATE] 09:30" at bounding box center [183, 83] width 25 height 8
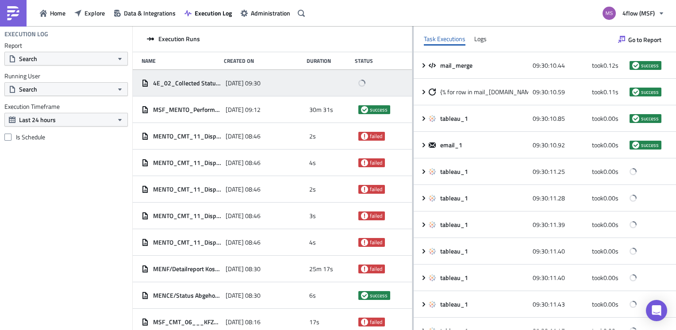
drag, startPoint x: 242, startPoint y: 96, endPoint x: 412, endPoint y: 92, distance: 170.9
click at [412, 92] on div at bounding box center [412, 178] width 1 height 305
click at [92, 14] on span "Explore" at bounding box center [95, 12] width 20 height 9
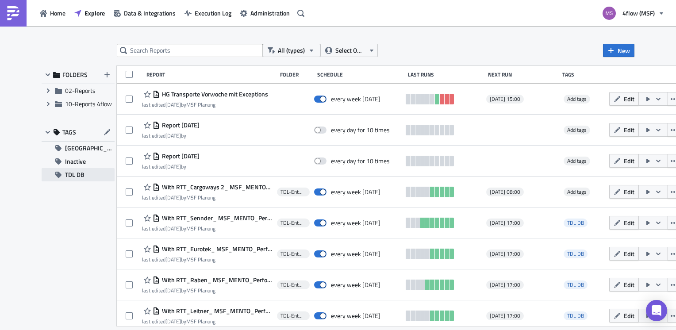
click at [85, 173] on button "TDL DB" at bounding box center [78, 174] width 73 height 13
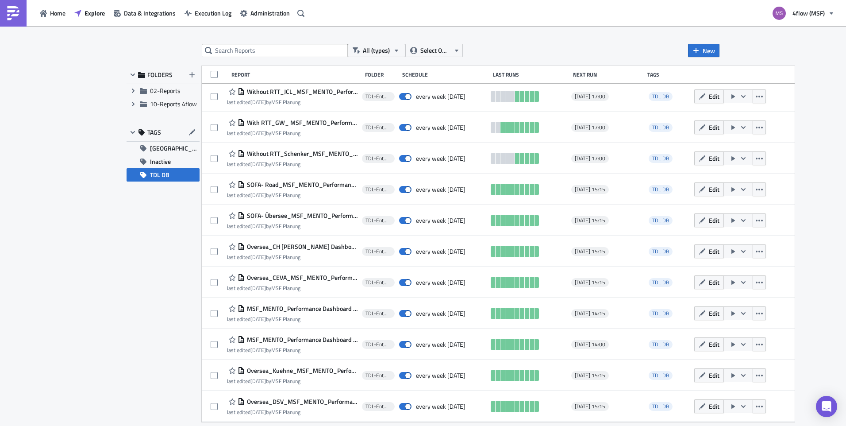
scroll to position [343, 0]
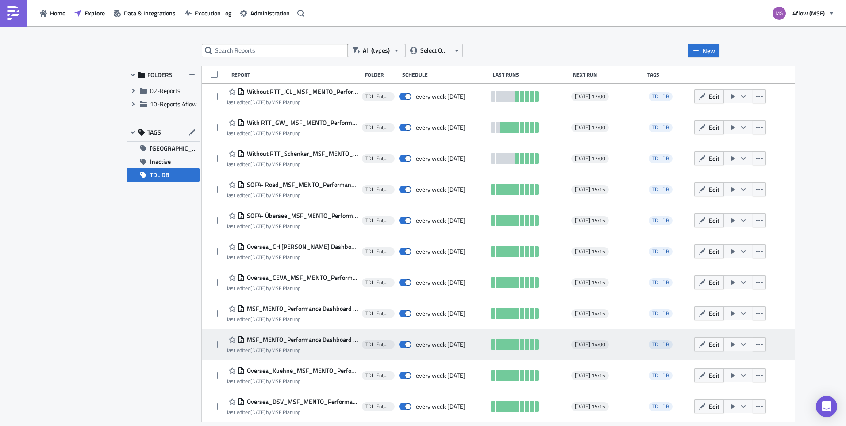
click at [676, 330] on button "button" at bounding box center [739, 344] width 30 height 14
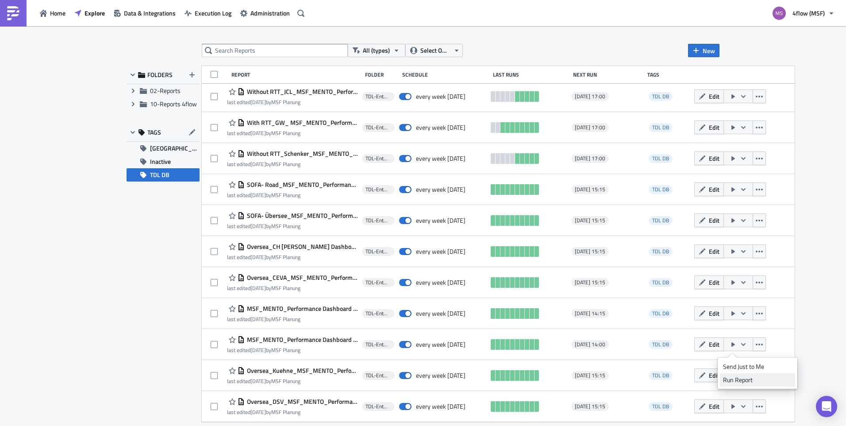
click at [676, 330] on div "Run Report" at bounding box center [757, 379] width 69 height 9
